Goal: Complete application form

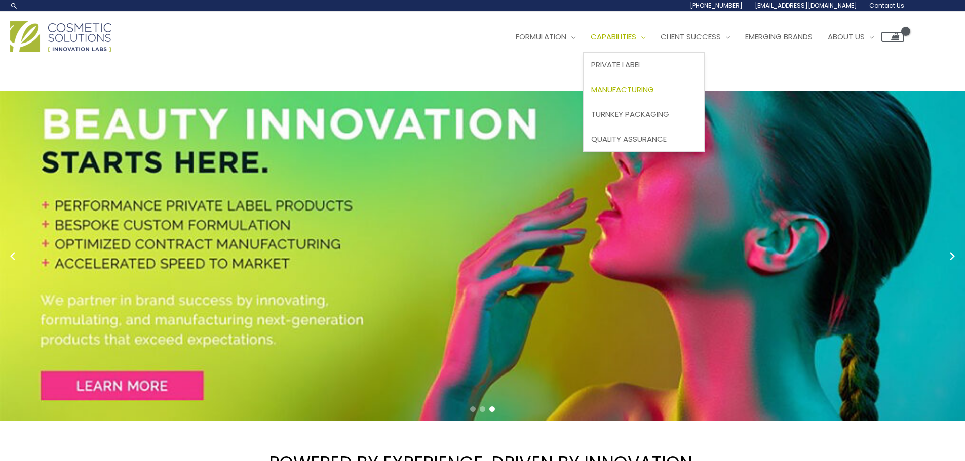
click at [628, 85] on span "Manufacturing" at bounding box center [622, 89] width 63 height 11
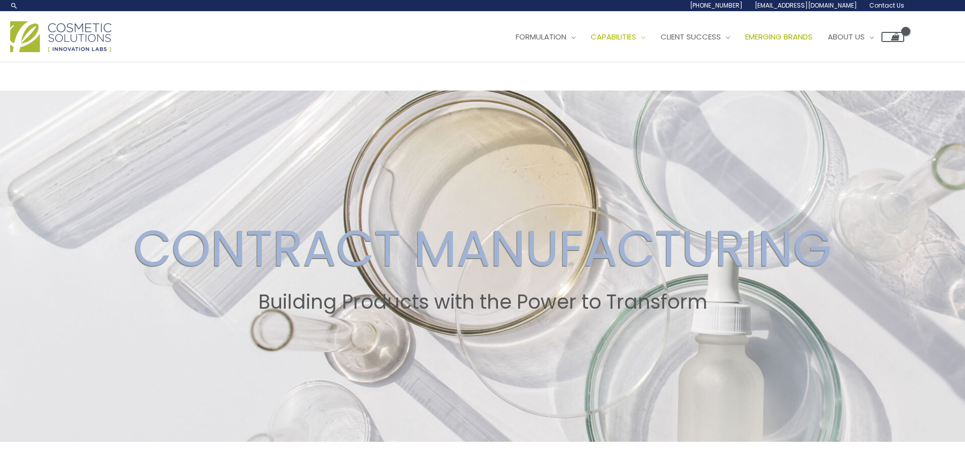
click at [812, 41] on span "Emerging Brands" at bounding box center [778, 36] width 67 height 11
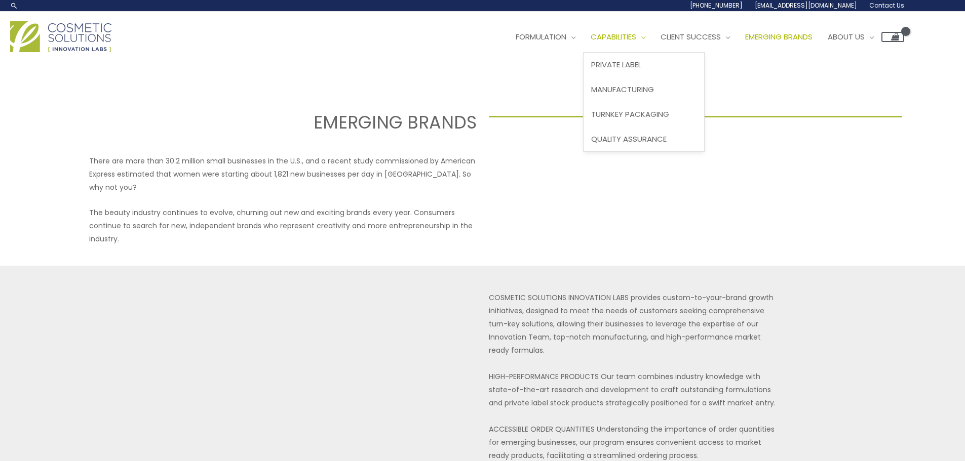
click at [651, 43] on link "Capabilities" at bounding box center [618, 37] width 70 height 30
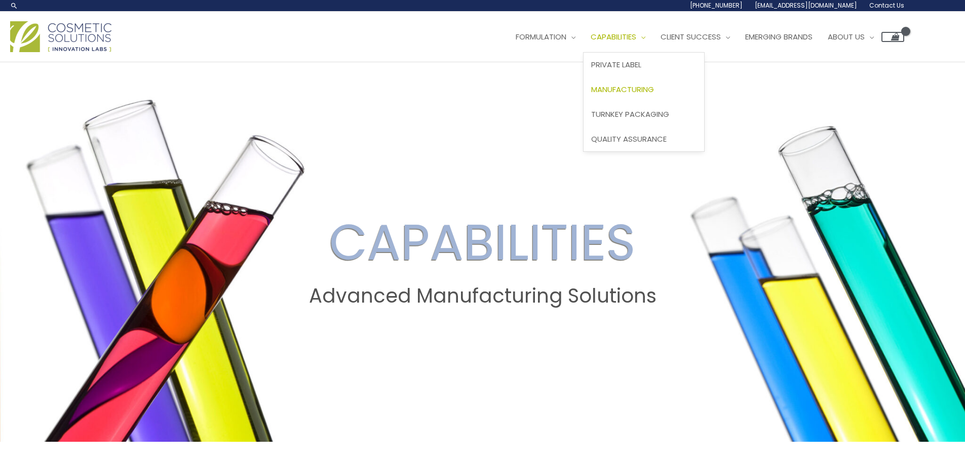
click at [632, 92] on span "Manufacturing" at bounding box center [622, 89] width 63 height 11
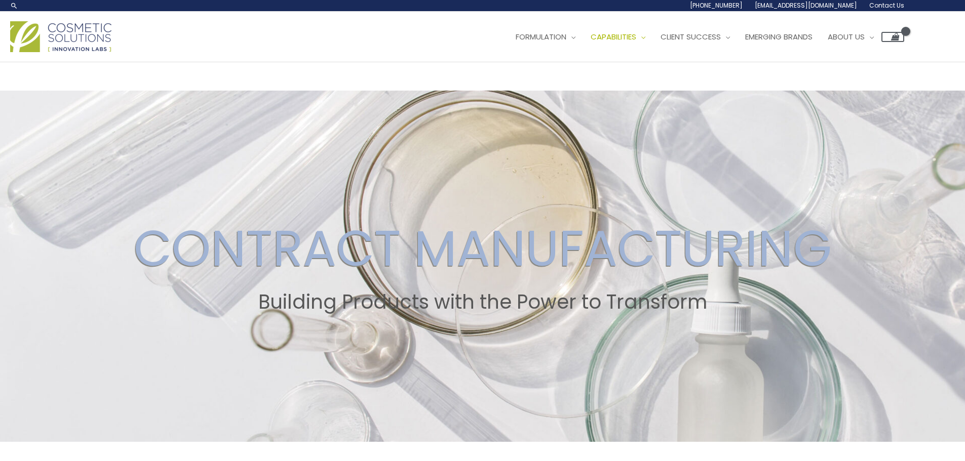
click at [73, 28] on img at bounding box center [60, 36] width 101 height 31
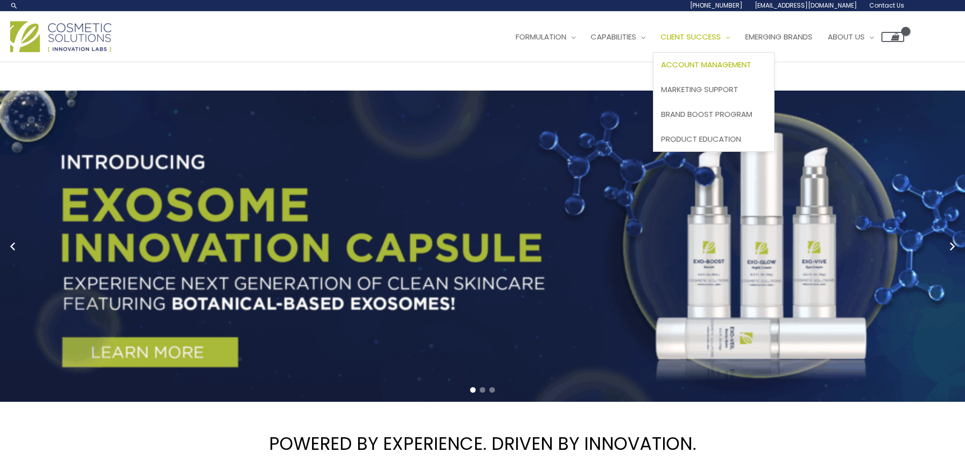
click at [716, 65] on span "Account Management" at bounding box center [706, 64] width 90 height 11
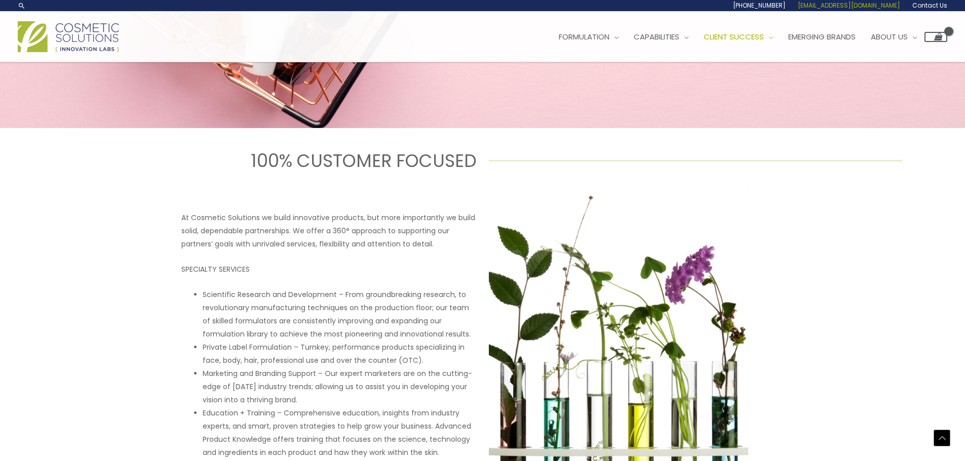
scroll to position [296, 0]
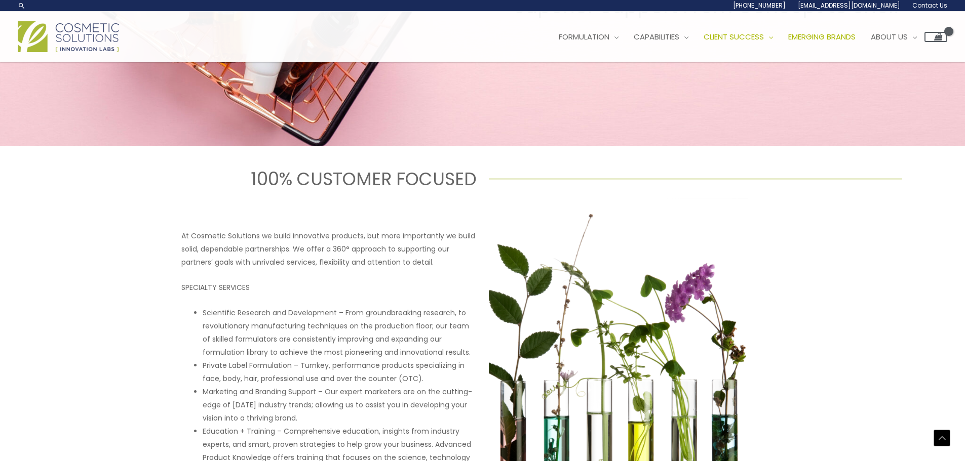
click at [847, 38] on span "Emerging Brands" at bounding box center [821, 36] width 67 height 11
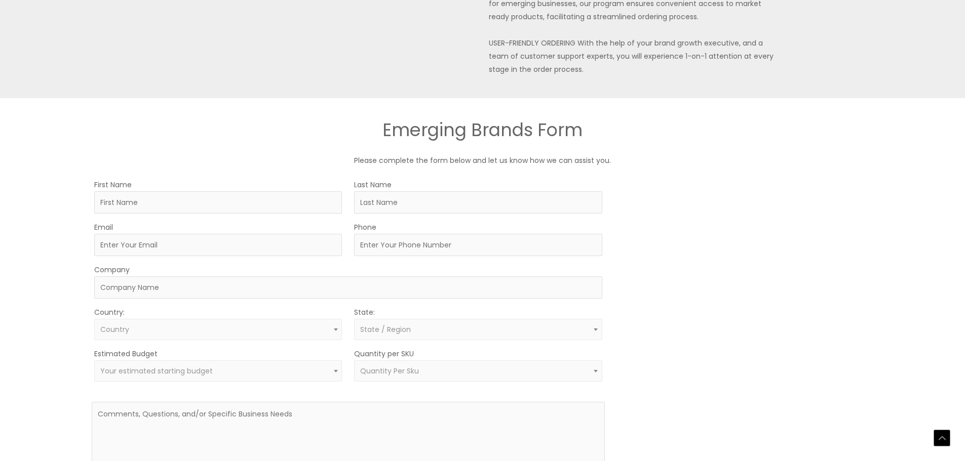
scroll to position [557, 0]
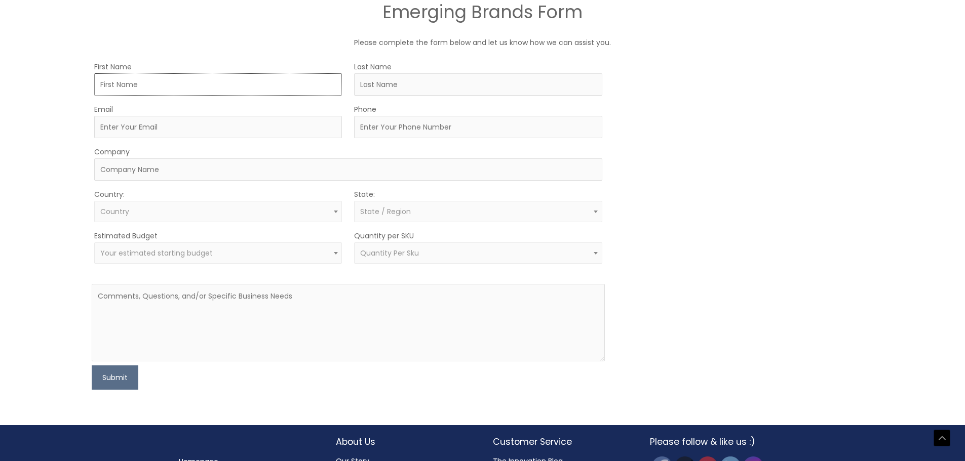
click at [211, 76] on input "First Name" at bounding box center [218, 84] width 248 height 22
type input "Taj"
type input "Pannu"
type input "[EMAIL_ADDRESS][DOMAIN_NAME]"
type input "5596439708"
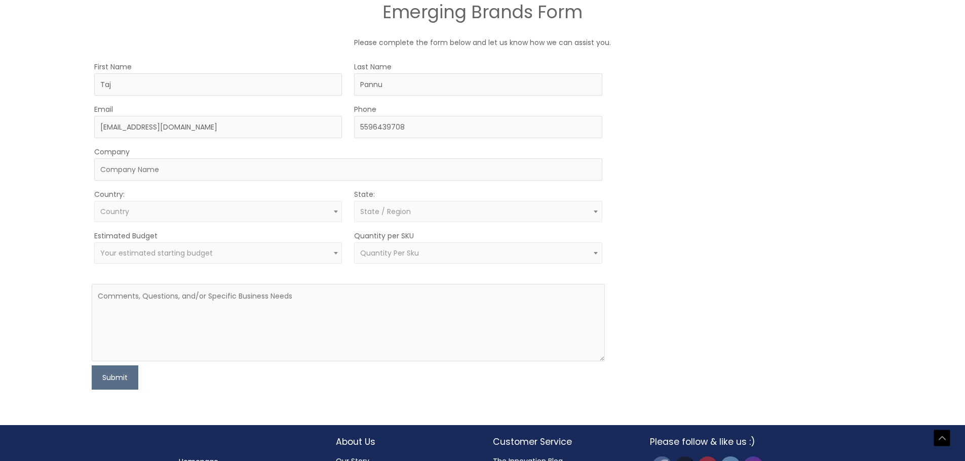
select select "[GEOGRAPHIC_DATA]"
select select "[US_STATE]"
click at [236, 168] on input "Company" at bounding box center [348, 170] width 508 height 22
type input "[PERSON_NAME] Ritual"
click at [196, 254] on span "Your estimated starting budget" at bounding box center [156, 253] width 112 height 10
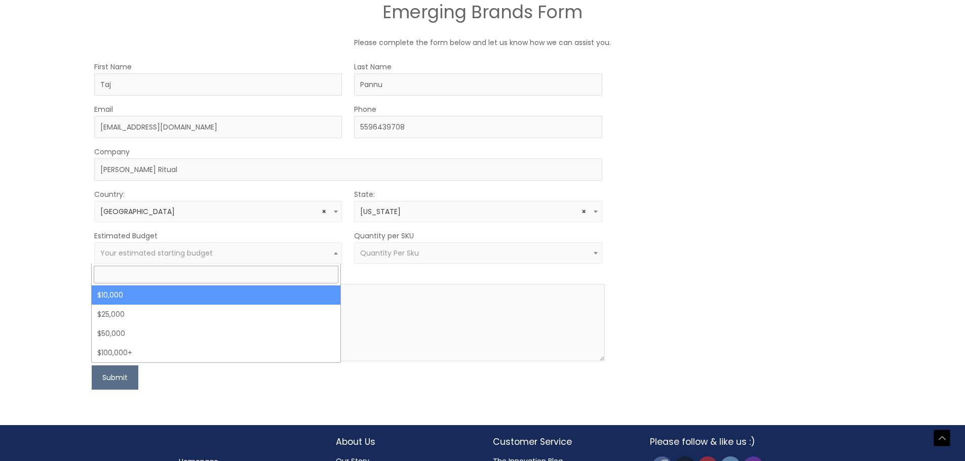
select select "10000"
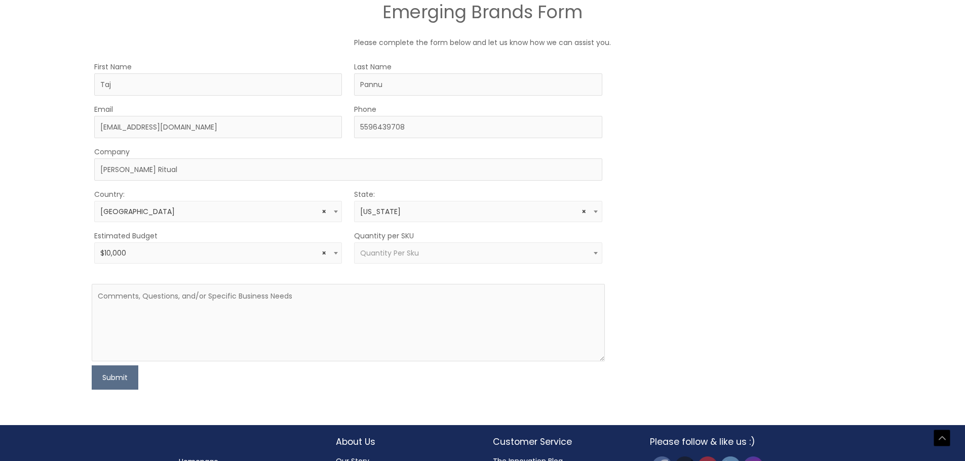
click at [365, 262] on span "Quantity Per Sku" at bounding box center [478, 253] width 248 height 21
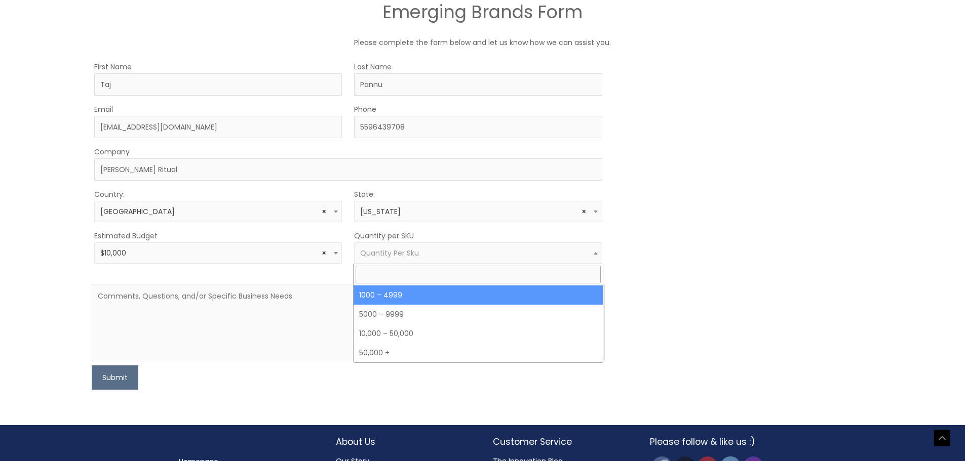
select select "10"
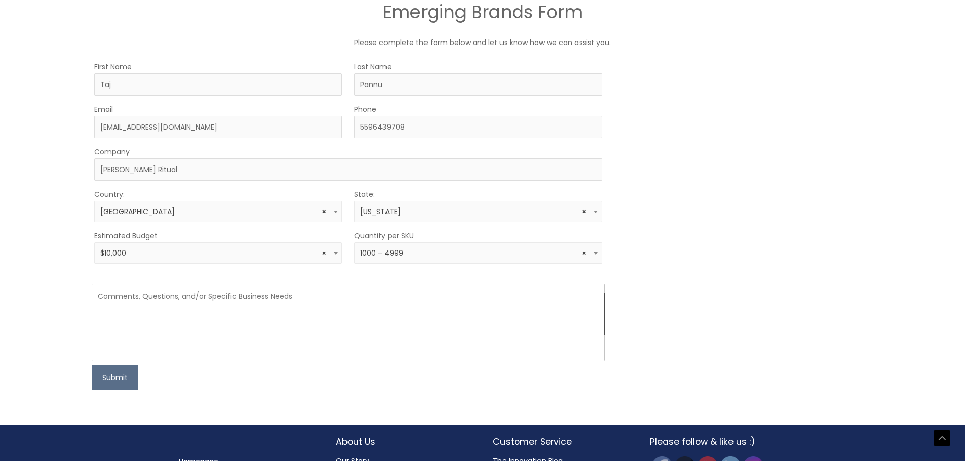
click at [264, 305] on textarea at bounding box center [348, 322] width 513 height 77
click at [358, 294] on textarea at bounding box center [348, 322] width 513 height 77
paste textarea "My name is [PERSON_NAME], and I’m the founder of [PERSON_NAME] Ritual, a clean …"
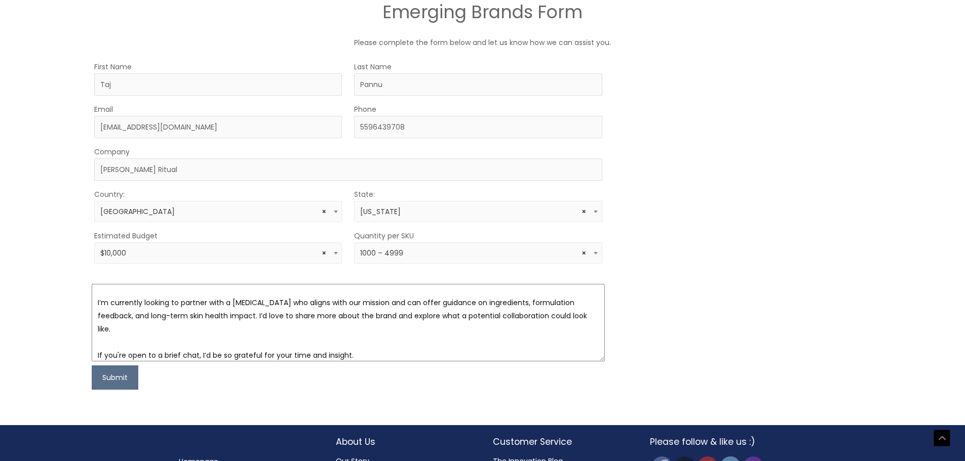
scroll to position [0, 0]
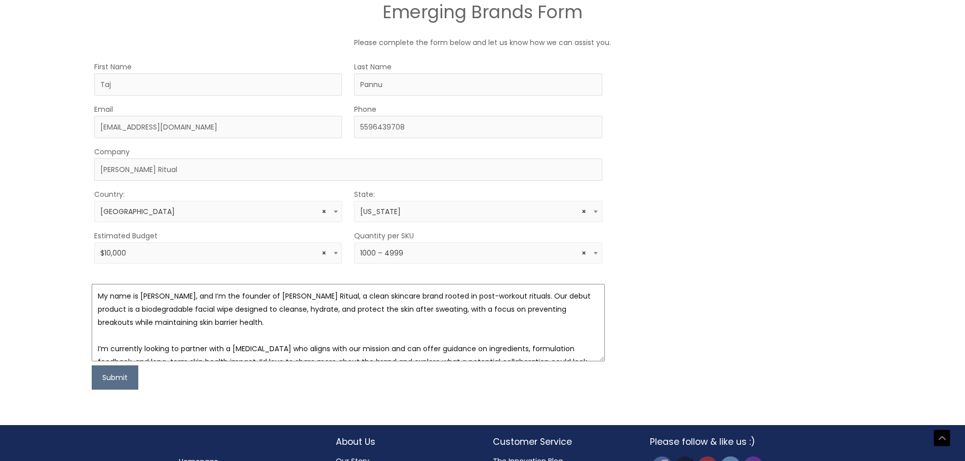
drag, startPoint x: 392, startPoint y: 296, endPoint x: 440, endPoint y: 297, distance: 48.1
click at [440, 297] on textarea "My name is [PERSON_NAME], and I’m the founder of [PERSON_NAME] Ritual, a clean …" at bounding box center [348, 322] width 513 height 77
drag, startPoint x: 391, startPoint y: 296, endPoint x: 439, endPoint y: 293, distance: 48.3
click at [439, 293] on textarea "My name is [PERSON_NAME], and I’m the founder of [PERSON_NAME] Ritual, a clean …" at bounding box center [348, 322] width 513 height 77
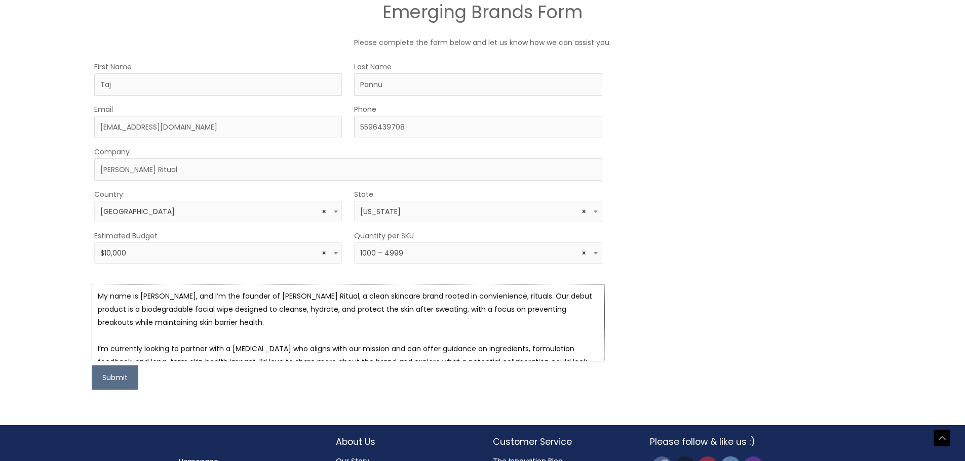
drag, startPoint x: 391, startPoint y: 295, endPoint x: 467, endPoint y: 299, distance: 76.6
click at [467, 299] on textarea "My name is [PERSON_NAME], and I’m the founder of [PERSON_NAME] Ritual, a clean …" at bounding box center [348, 322] width 513 height 77
drag, startPoint x: 440, startPoint y: 295, endPoint x: 494, endPoint y: 292, distance: 54.3
click at [494, 292] on textarea "My name is [PERSON_NAME], and I’m the founder of [PERSON_NAME] Ritual, a clean …" at bounding box center [348, 322] width 513 height 77
click at [502, 317] on textarea "My name is [PERSON_NAME], and I’m the founder of [PERSON_NAME] Ritual, a clean …" at bounding box center [348, 322] width 513 height 77
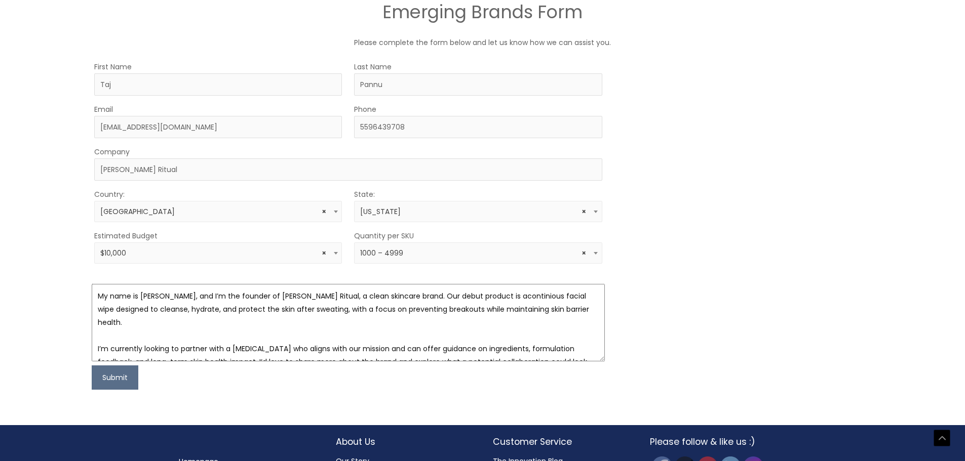
drag, startPoint x: 435, startPoint y: 295, endPoint x: 476, endPoint y: 294, distance: 41.5
click at [476, 294] on textarea "My name is [PERSON_NAME], and I’m the founder of [PERSON_NAME] Ritual, a clean …" at bounding box center [348, 322] width 513 height 77
paste textarea "Ultra-fine mist; cool, clean, weightless."
click at [436, 295] on textarea "My name is [PERSON_NAME], and I’m the founder of [PERSON_NAME] Ritual, a clean …" at bounding box center [348, 322] width 513 height 77
click at [498, 296] on textarea "My name is [PERSON_NAME], and I’m the founder of [PERSON_NAME] Ritual, a clean …" at bounding box center [348, 322] width 513 height 77
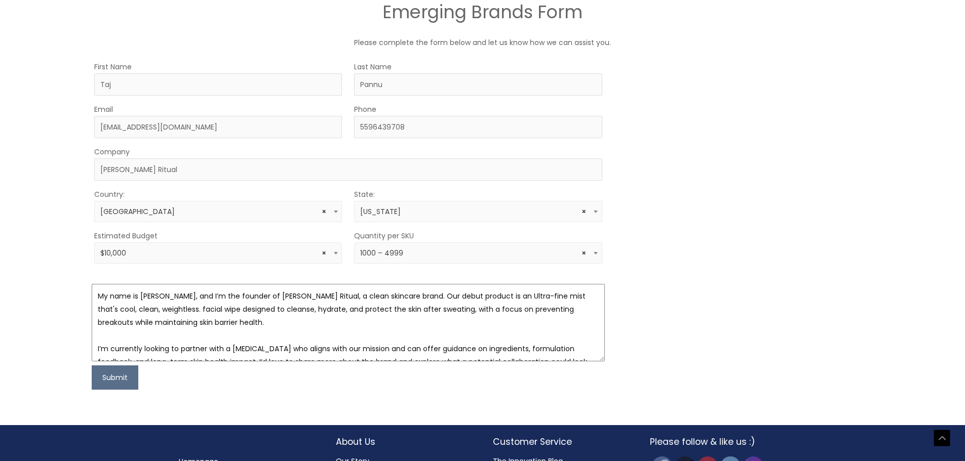
drag, startPoint x: 95, startPoint y: 307, endPoint x: 109, endPoint y: 308, distance: 14.7
click at [94, 307] on textarea "My name is [PERSON_NAME], and I’m the founder of [PERSON_NAME] Ritual, a clean …" at bounding box center [348, 322] width 513 height 77
click at [135, 308] on textarea "My name is [PERSON_NAME], and I’m the founder of [PERSON_NAME] Ritual, a clean …" at bounding box center [348, 322] width 513 height 77
click at [366, 320] on textarea "My name is [PERSON_NAME], and I’m the founder of [PERSON_NAME] Ritual, a clean …" at bounding box center [348, 322] width 513 height 77
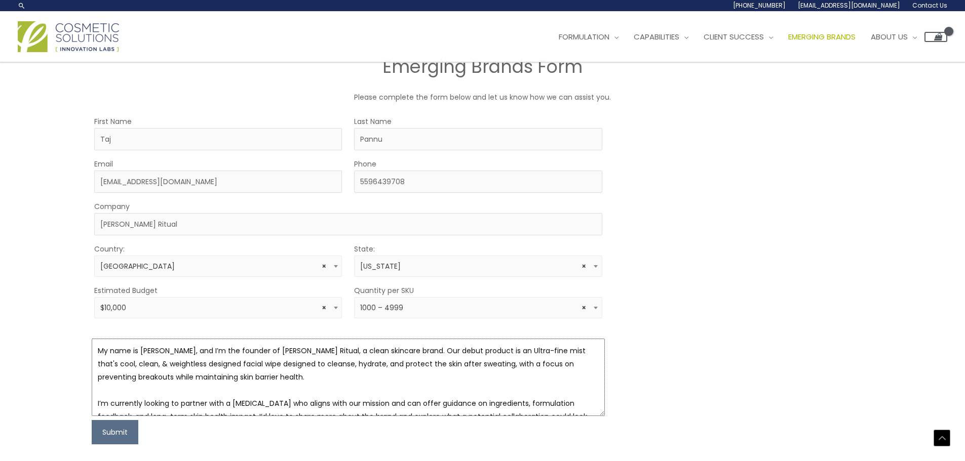
scroll to position [557, 0]
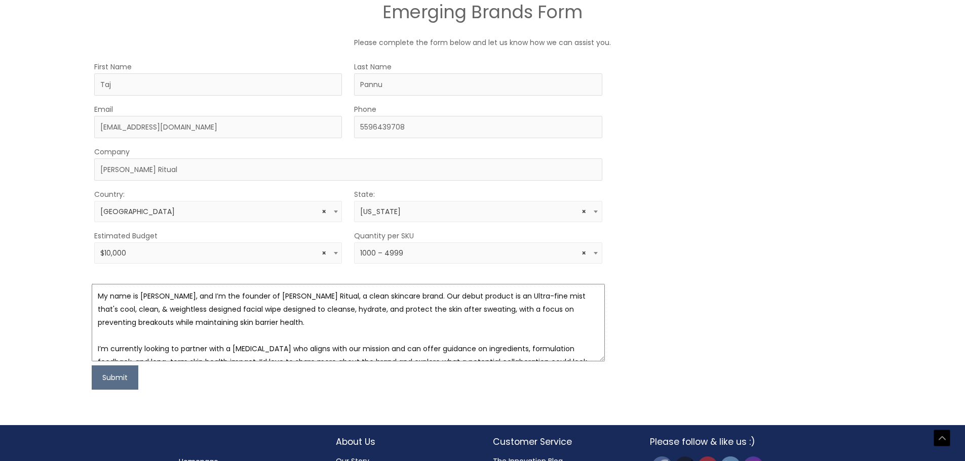
drag, startPoint x: 239, startPoint y: 323, endPoint x: 254, endPoint y: 310, distance: 20.1
click at [254, 310] on textarea "My name is [PERSON_NAME], and I’m the founder of [PERSON_NAME] Ritual, a clean …" at bounding box center [348, 322] width 513 height 77
paste textarea "Refreshes and rebalances skin after sweat, stress, or heat."
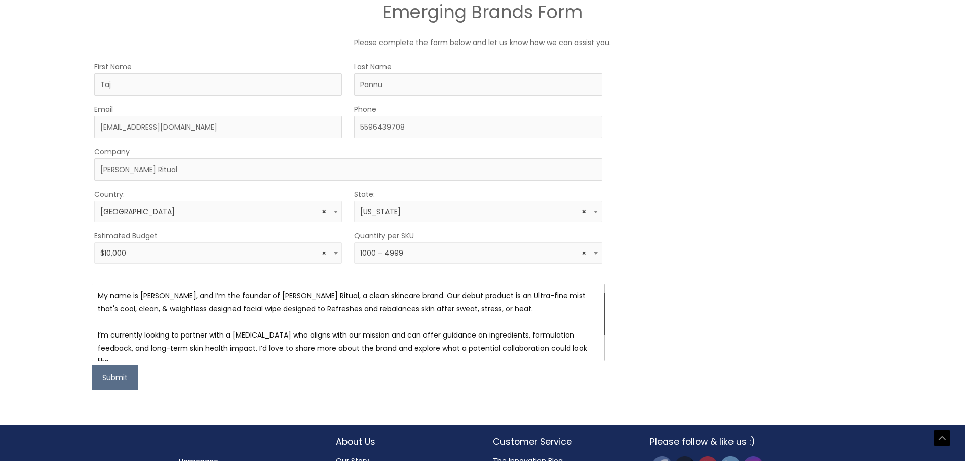
scroll to position [0, 0]
click at [256, 309] on textarea "My name is [PERSON_NAME], and I’m the founder of [PERSON_NAME] Ritual, a clean …" at bounding box center [348, 322] width 513 height 77
click at [336, 309] on textarea "My name is [PERSON_NAME], and I’m the founder of [PERSON_NAME] Ritual, a clean …" at bounding box center [348, 322] width 513 height 77
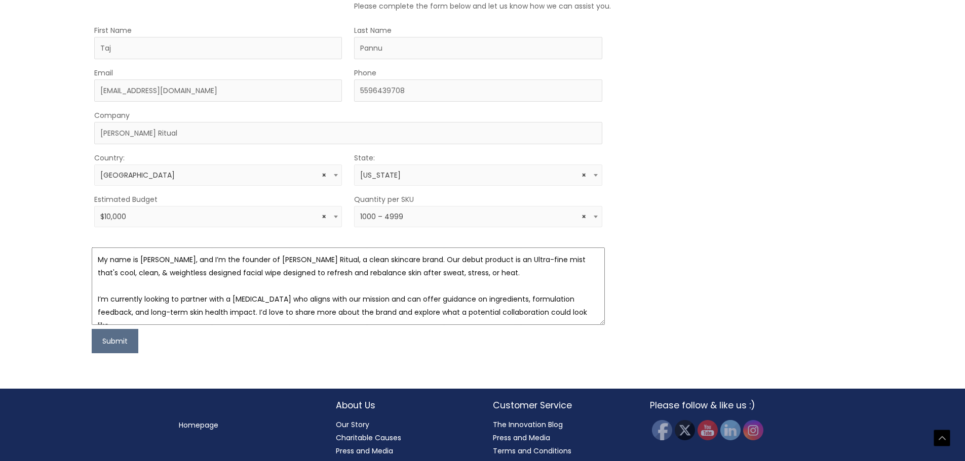
scroll to position [613, 0]
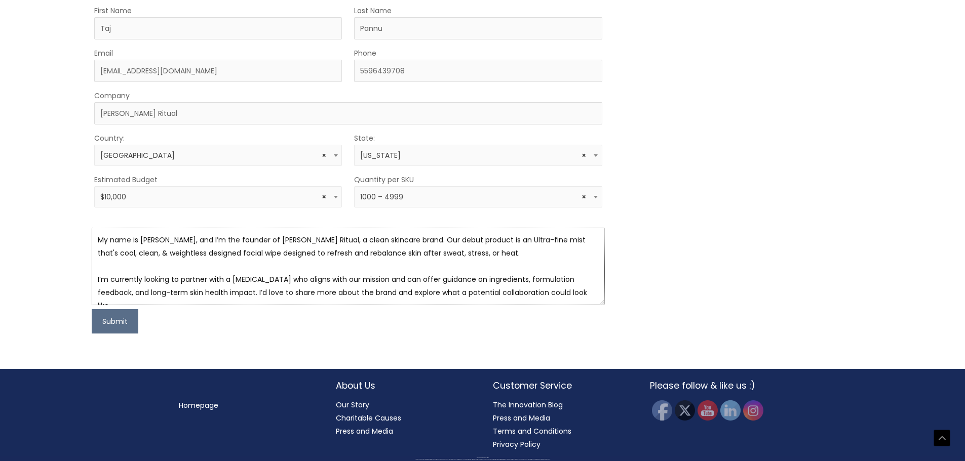
click at [450, 253] on textarea "My name is [PERSON_NAME], and I’m the founder of [PERSON_NAME] Ritual, a clean …" at bounding box center [348, 266] width 513 height 77
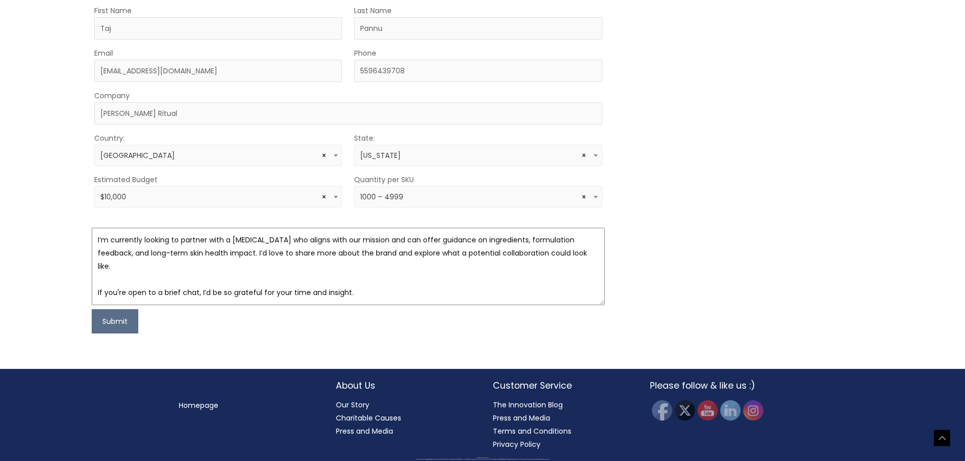
drag, startPoint x: 205, startPoint y: 241, endPoint x: 232, endPoint y: 245, distance: 27.2
click at [232, 245] on textarea "My name is [PERSON_NAME], and I’m the founder of [PERSON_NAME] Ritual, a clean …" at bounding box center [348, 266] width 513 height 77
drag, startPoint x: 227, startPoint y: 239, endPoint x: 317, endPoint y: 240, distance: 89.7
click at [317, 240] on textarea "My name is [PERSON_NAME], and I’m the founder of [PERSON_NAME] Ritual, a clean …" at bounding box center [348, 266] width 513 height 77
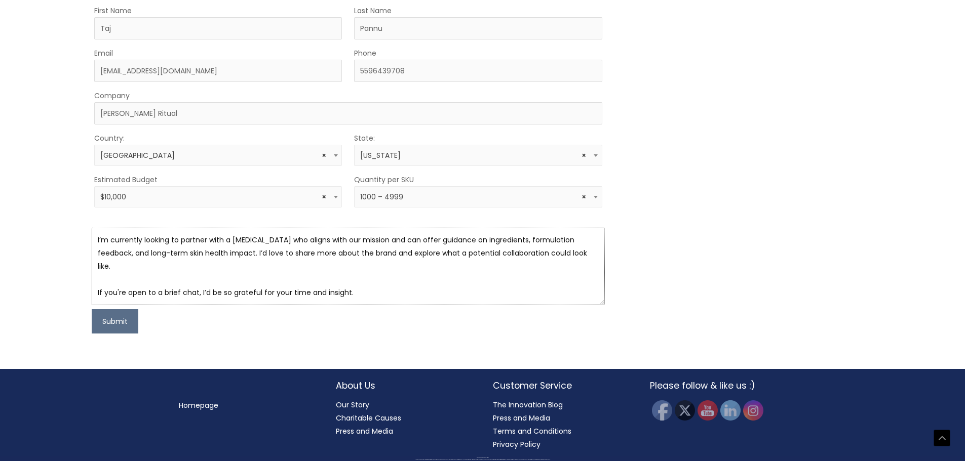
click at [355, 250] on textarea "My name is [PERSON_NAME], and I’m the founder of [PERSON_NAME] Ritual, a clean …" at bounding box center [348, 266] width 513 height 77
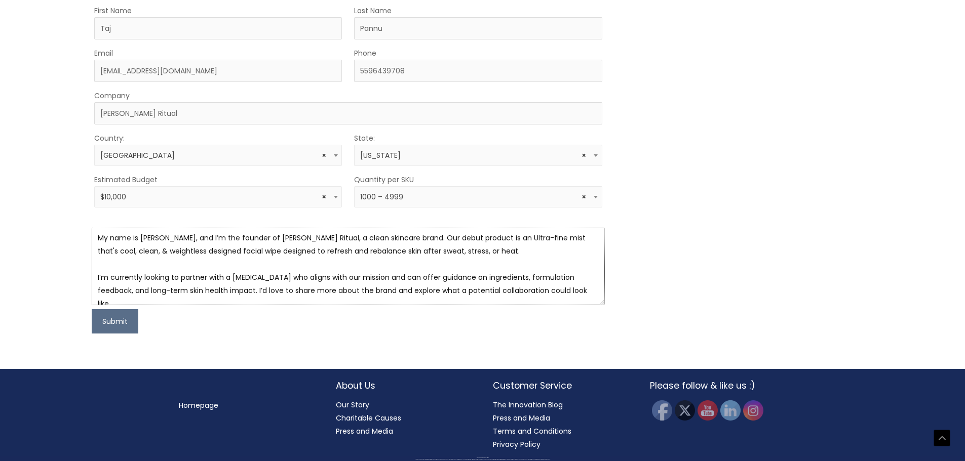
scroll to position [0, 0]
drag, startPoint x: 230, startPoint y: 238, endPoint x: 277, endPoint y: 277, distance: 61.2
click at [277, 277] on textarea "My name is [PERSON_NAME], and I’m the founder of [PERSON_NAME] Ritual, a clean …" at bounding box center [348, 266] width 513 height 77
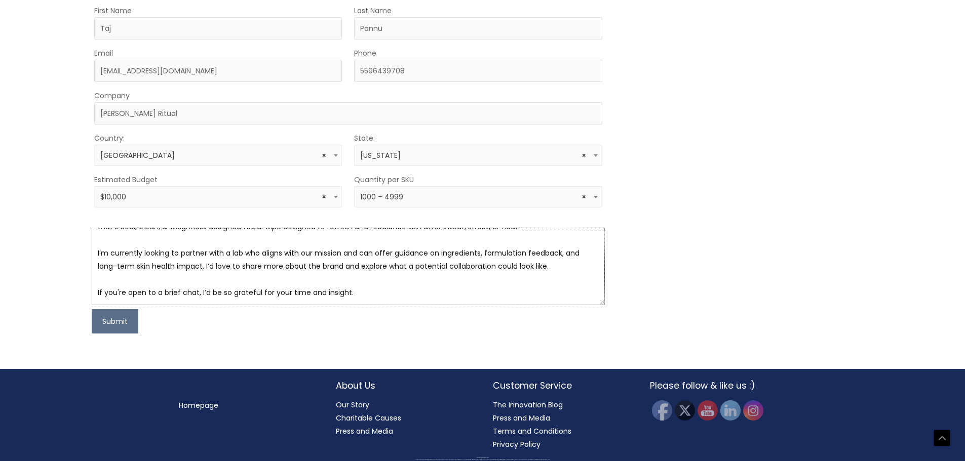
drag, startPoint x: 546, startPoint y: 267, endPoint x: 307, endPoint y: 257, distance: 239.3
click at [307, 257] on textarea "My name is [PERSON_NAME], and I’m the founder of [PERSON_NAME] Ritual, a clean …" at bounding box center [348, 266] width 513 height 77
click at [291, 272] on textarea "My name is [PERSON_NAME], and I’m the founder of [PERSON_NAME] Ritual, a clean …" at bounding box center [348, 266] width 513 height 77
drag, startPoint x: 562, startPoint y: 266, endPoint x: 88, endPoint y: 269, distance: 474.1
click at [89, 269] on div "First Name [PERSON_NAME] Last Name Pannu Email [EMAIL_ADDRESS][DOMAIN_NAME] Pho…" at bounding box center [482, 169] width 786 height 330
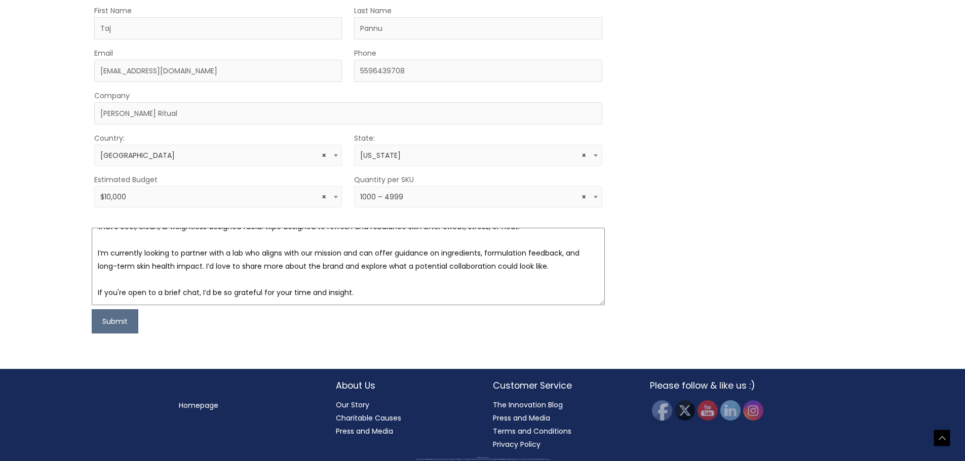
paste textarea "ab-to-launch" process that guides clients from initial concept to a final, reta…"
click at [132, 268] on textarea "My name is [PERSON_NAME], and I’m the founder of [PERSON_NAME] Ritual, a clean …" at bounding box center [348, 266] width 513 height 77
drag, startPoint x: 228, startPoint y: 266, endPoint x: 180, endPoint y: 266, distance: 48.1
click at [180, 266] on textarea "My name is [PERSON_NAME], and I’m the founder of [PERSON_NAME] Ritual, a clean …" at bounding box center [348, 266] width 513 height 77
drag, startPoint x: 574, startPoint y: 251, endPoint x: 391, endPoint y: 252, distance: 183.4
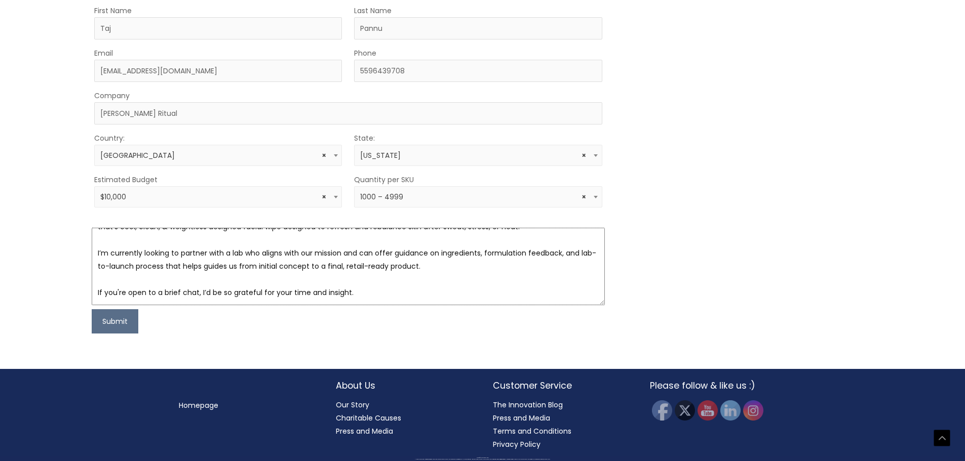
click at [391, 252] on textarea "My name is [PERSON_NAME], and I’m the founder of [PERSON_NAME] Ritual, a clean …" at bounding box center [348, 266] width 513 height 77
click at [368, 290] on textarea "My name is [PERSON_NAME], and I’m the founder of [PERSON_NAME] Ritual, a clean …" at bounding box center [348, 266] width 513 height 77
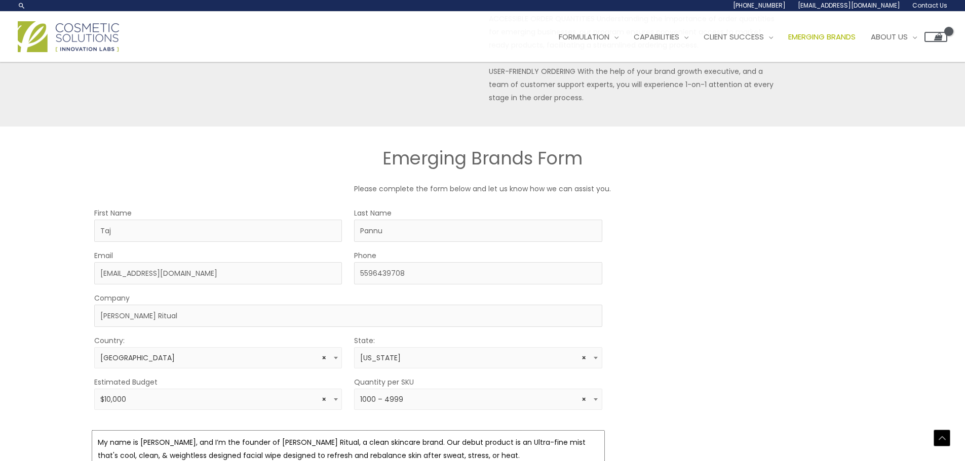
scroll to position [613, 0]
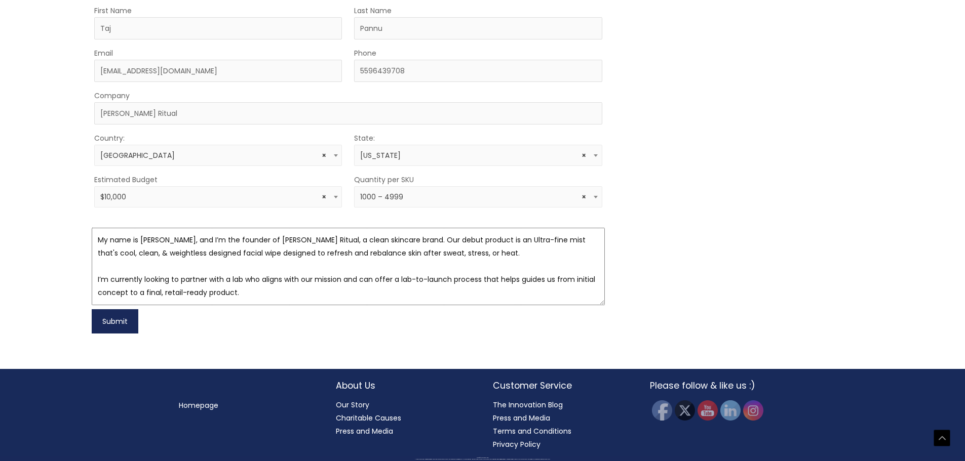
type textarea "My name is [PERSON_NAME], and I’m the founder of [PERSON_NAME] Ritual, a clean …"
click at [125, 316] on button "Submit" at bounding box center [115, 321] width 47 height 24
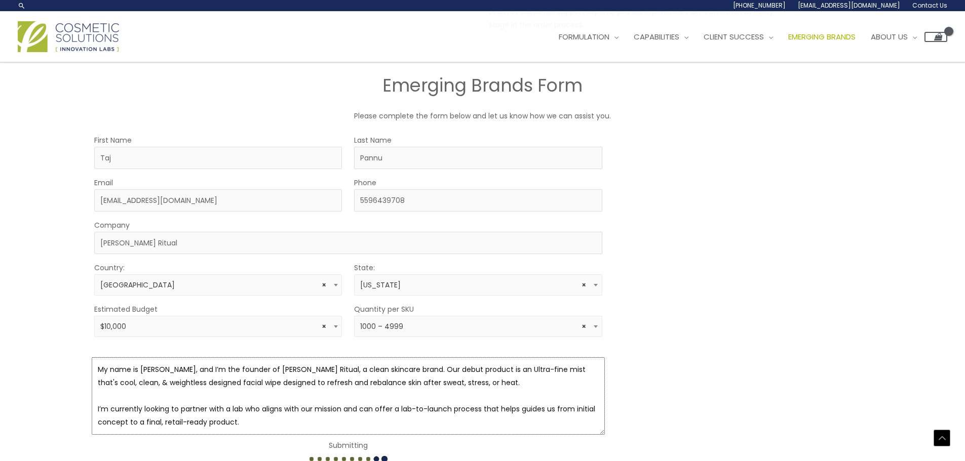
scroll to position [450, 0]
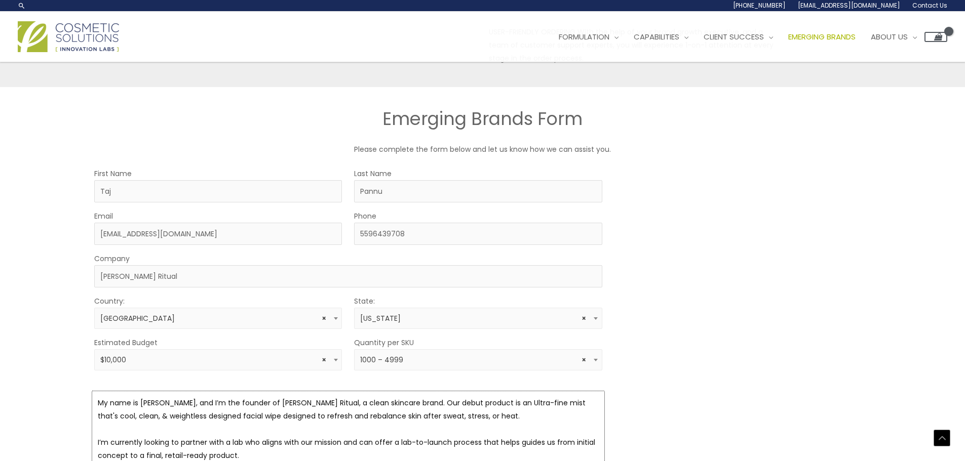
drag, startPoint x: 281, startPoint y: 256, endPoint x: 63, endPoint y: 232, distance: 218.5
click at [63, 232] on div "EMERGING BRANDS There are more than 30.2 million small businesses in the U.S., …" at bounding box center [482, 92] width 965 height 960
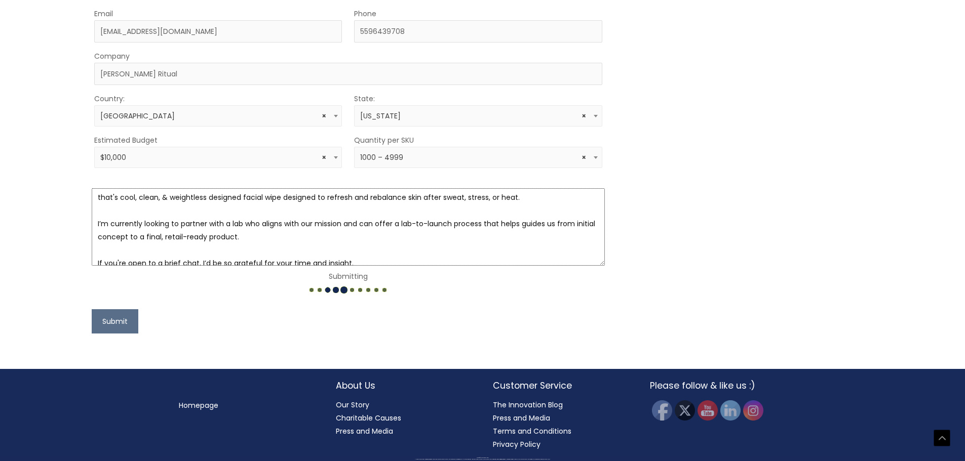
scroll to position [0, 0]
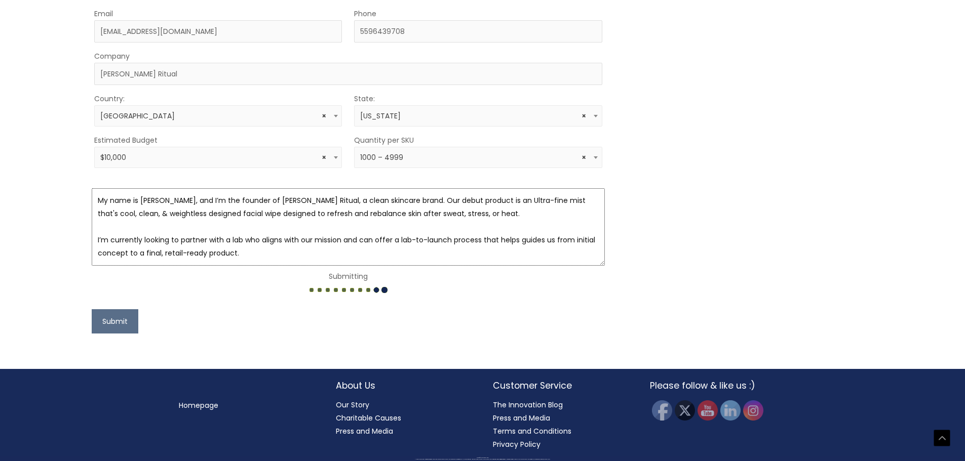
drag, startPoint x: 359, startPoint y: 256, endPoint x: 85, endPoint y: 190, distance: 282.0
click at [87, 190] on div "First Name [PERSON_NAME] Last Name Pannu Email [EMAIL_ADDRESS][DOMAIN_NAME] Pho…" at bounding box center [482, 149] width 791 height 369
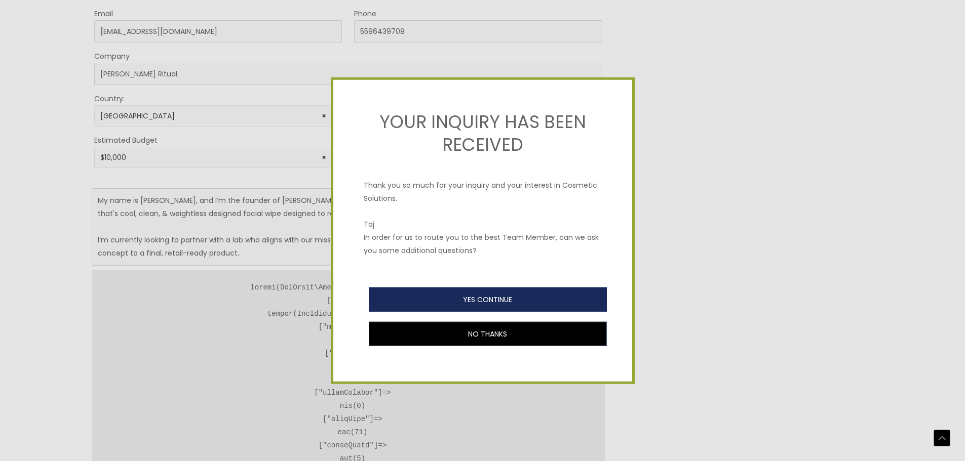
click at [493, 301] on button "YES CONTINUE" at bounding box center [488, 300] width 238 height 24
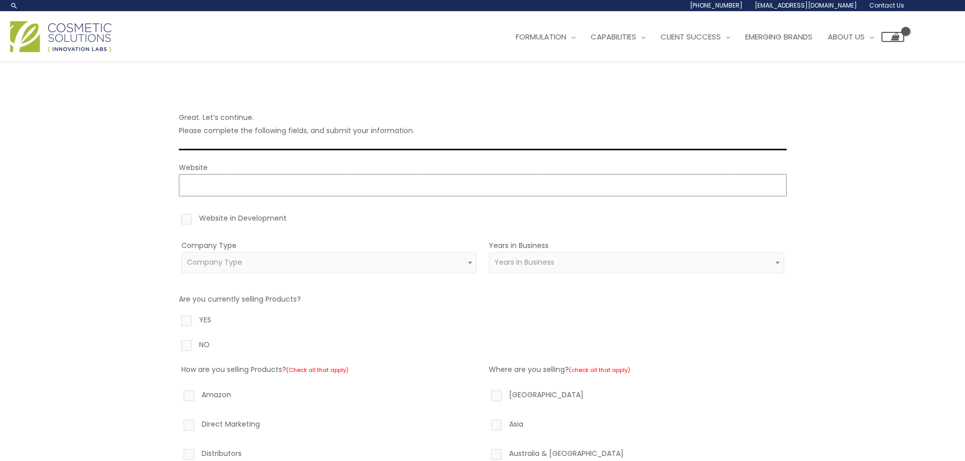
click at [292, 185] on input "Website" at bounding box center [483, 185] width 608 height 22
click at [359, 58] on div "Main Menu Formulation Menu Toggle Research and Innovation Market Ready Formulas…" at bounding box center [482, 37] width 965 height 51
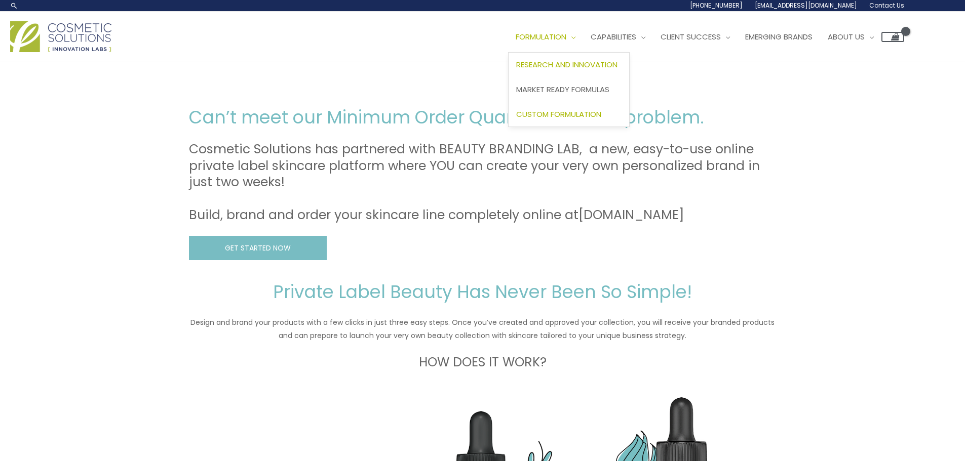
click at [584, 117] on span "Custom Formulation" at bounding box center [558, 114] width 85 height 11
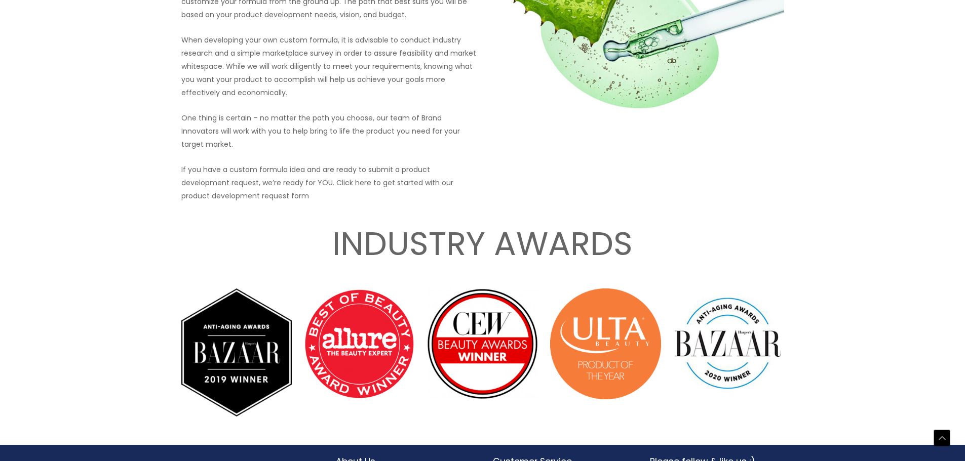
scroll to position [1446, 0]
